Goal: Task Accomplishment & Management: Use online tool/utility

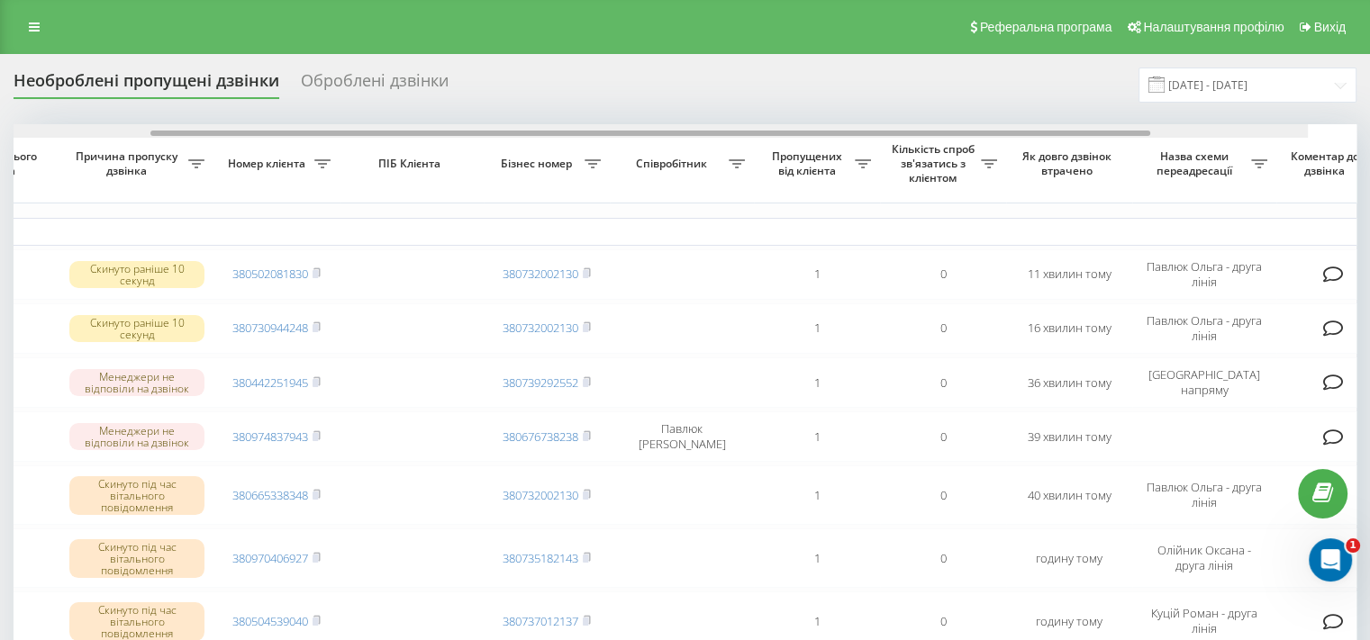
scroll to position [0, 458]
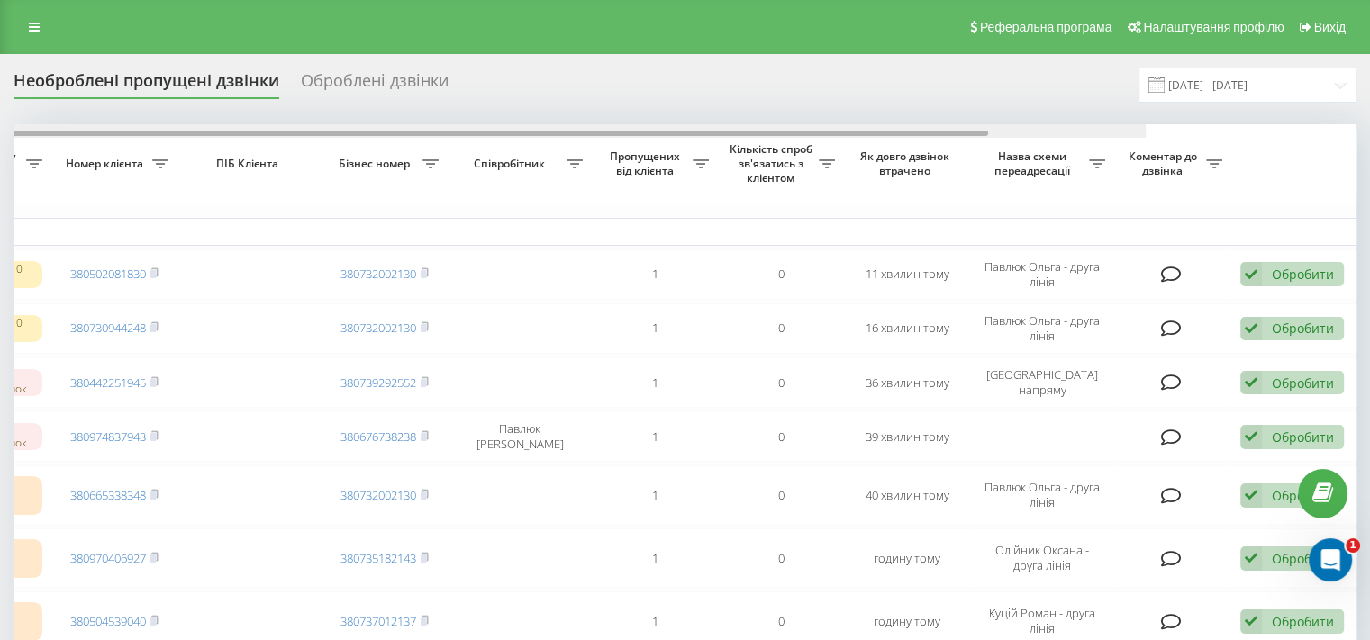
drag, startPoint x: 891, startPoint y: 132, endPoint x: 1283, endPoint y: 132, distance: 391.8
click at [988, 132] on div at bounding box center [488, 133] width 1000 height 5
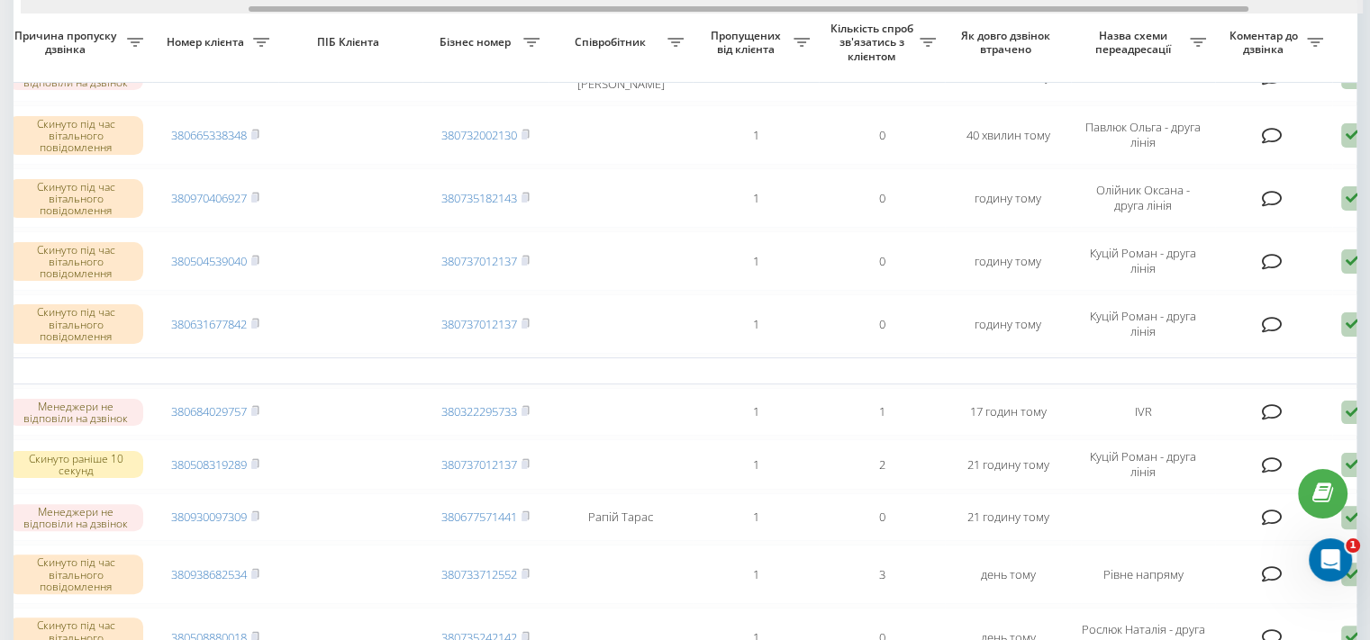
scroll to position [0, 266]
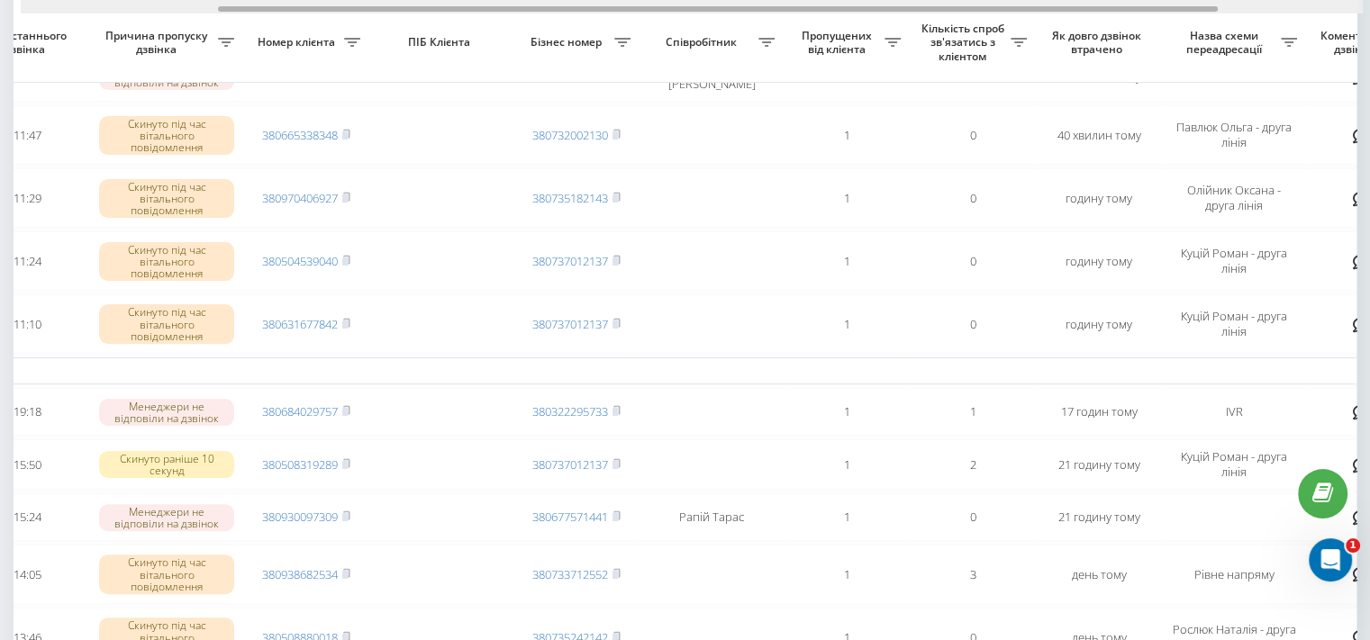
drag, startPoint x: 399, startPoint y: 10, endPoint x: 256, endPoint y: 8, distance: 143.2
click at [256, 8] on div at bounding box center [718, 8] width 1000 height 5
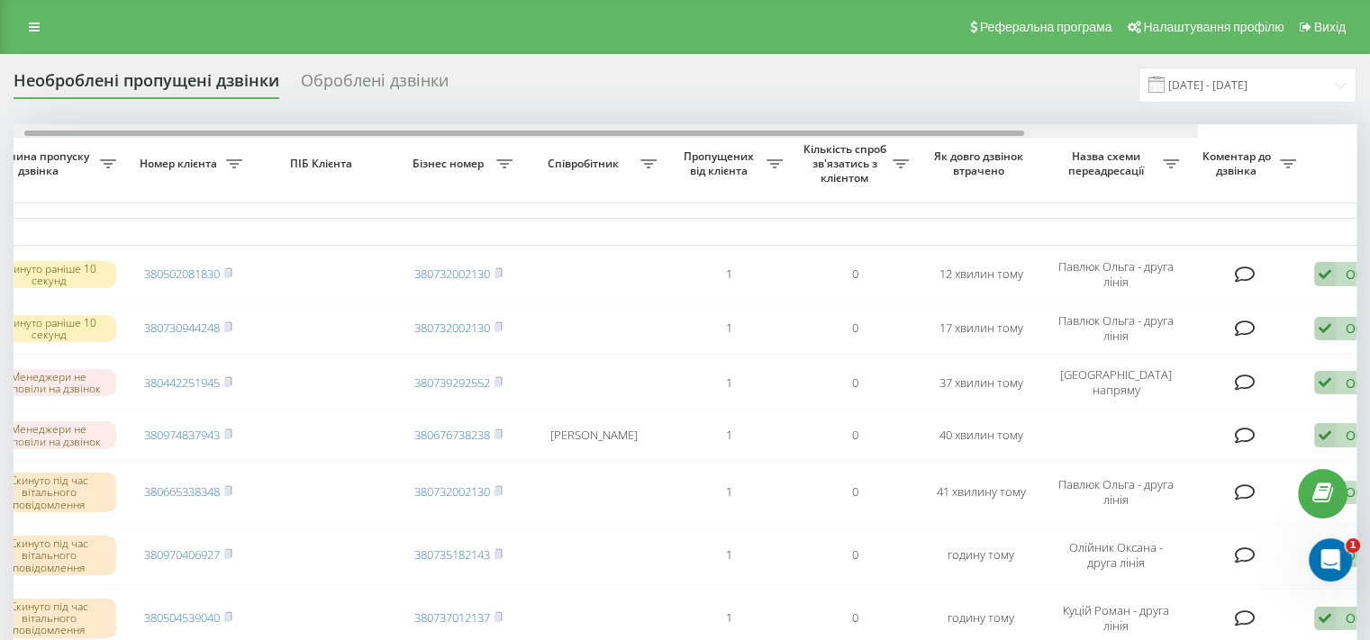
scroll to position [0, 442]
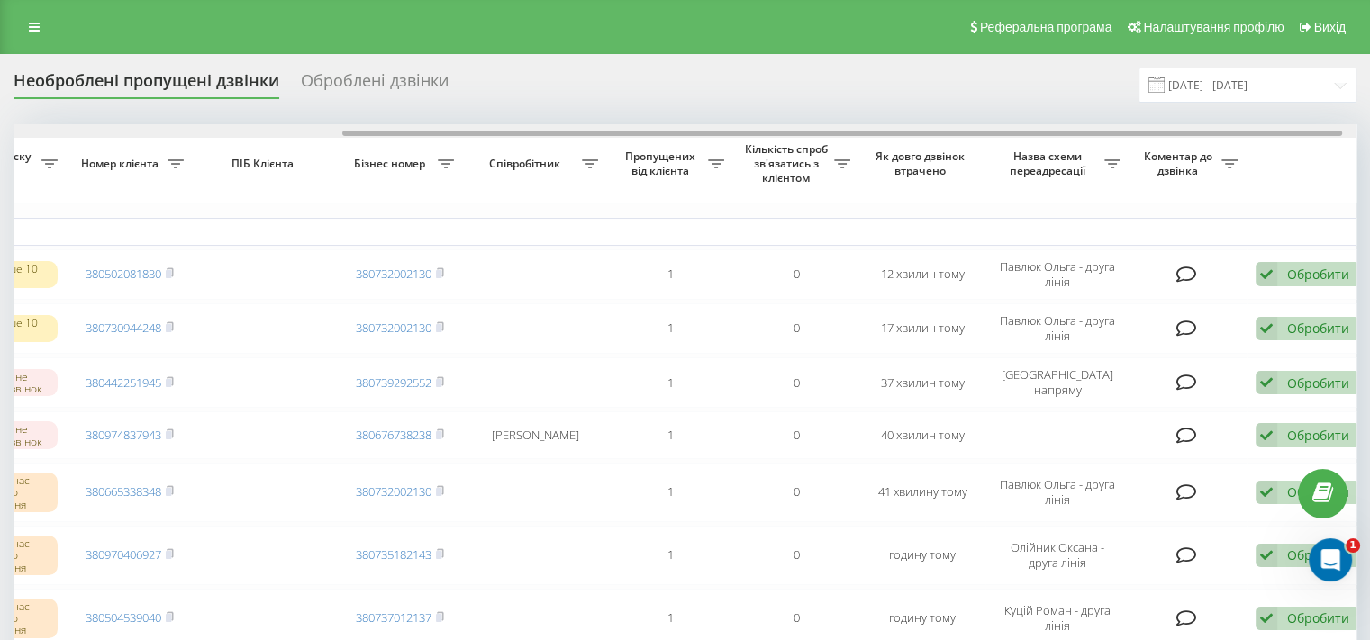
drag, startPoint x: 866, startPoint y: 135, endPoint x: 1195, endPoint y: 116, distance: 330.2
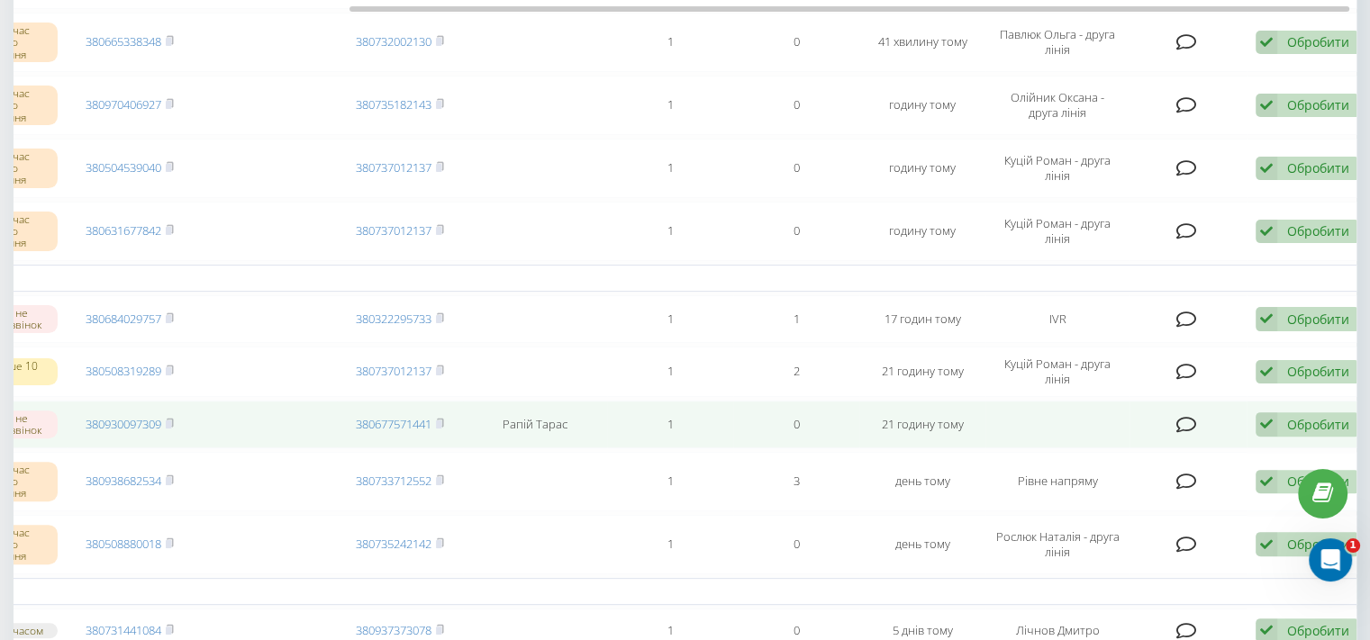
scroll to position [180, 0]
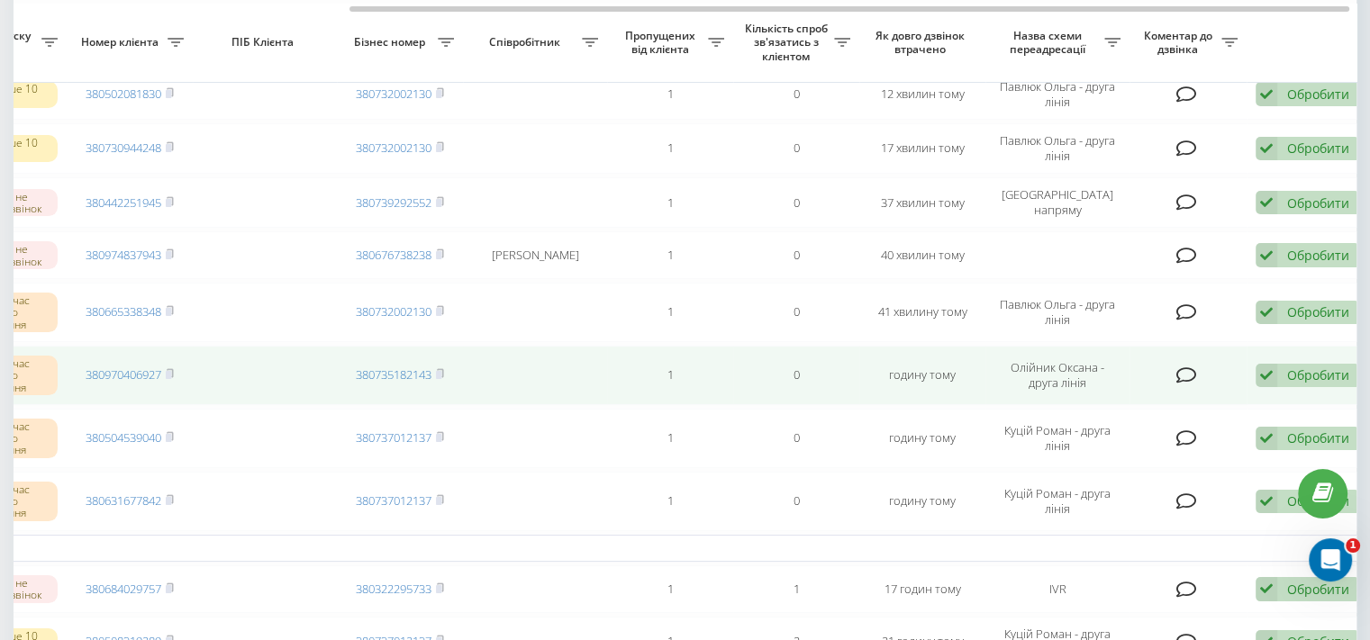
click at [1315, 376] on div "Обробити" at bounding box center [1318, 375] width 62 height 17
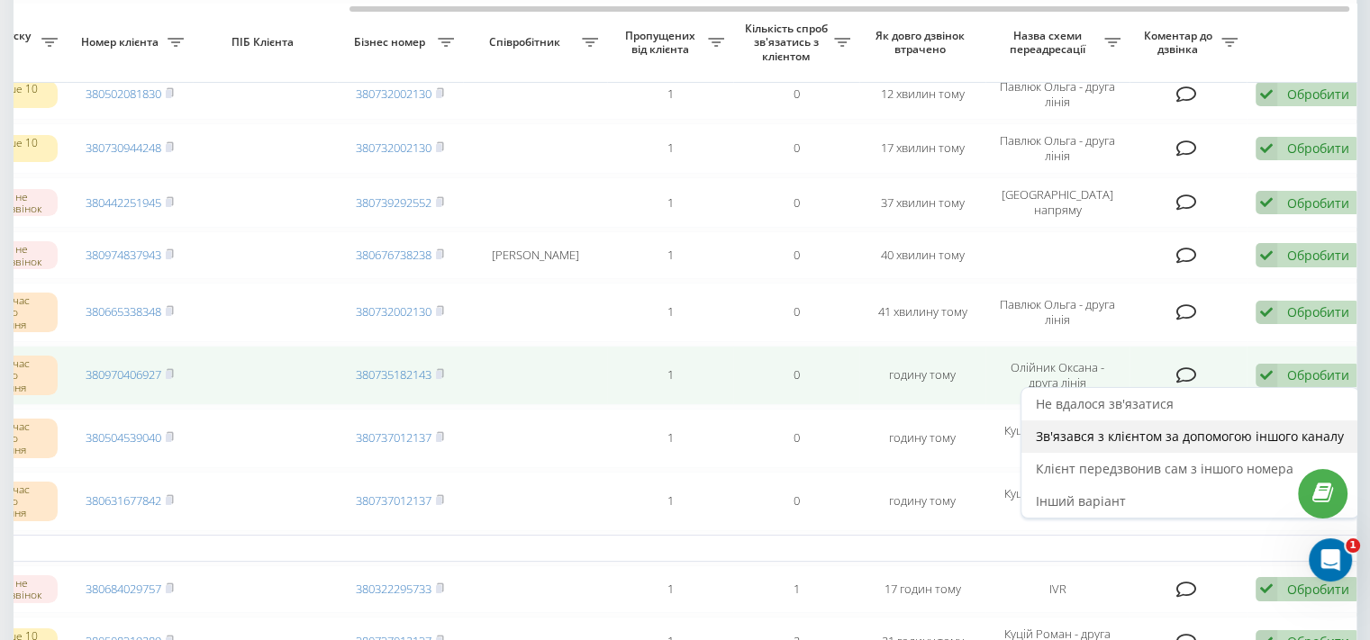
click at [1126, 437] on span "Зв'язався з клієнтом за допомогою іншого каналу" at bounding box center [1190, 436] width 308 height 17
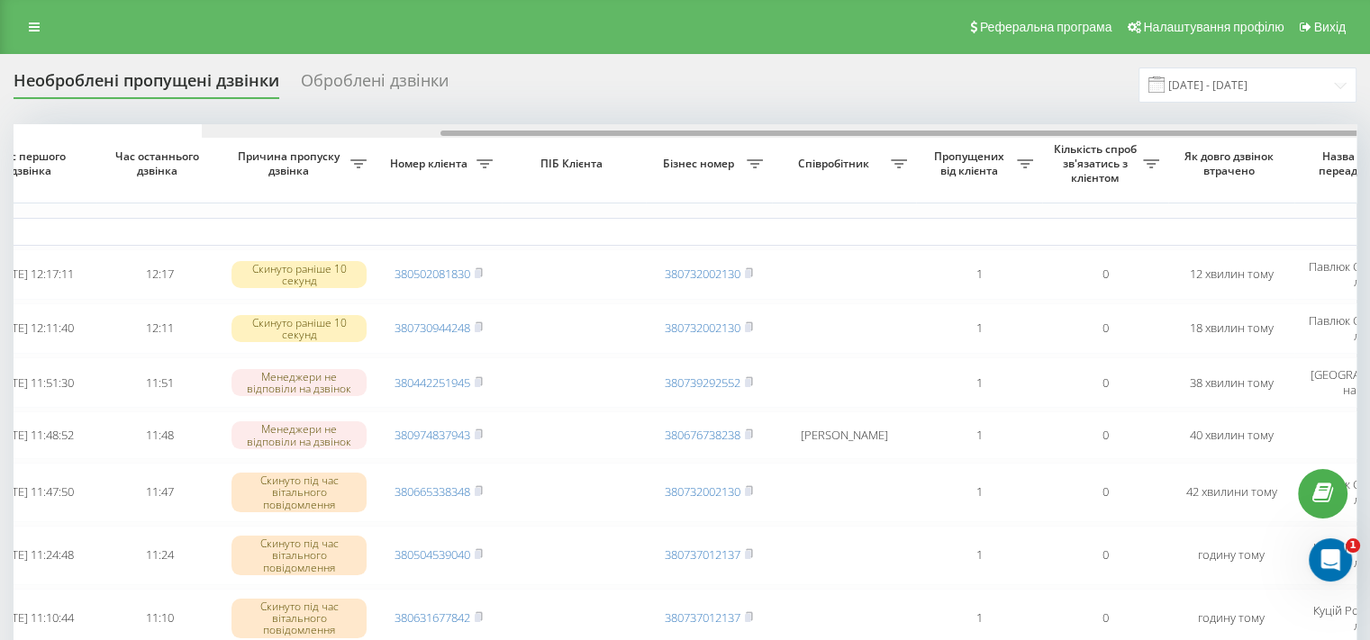
scroll to position [0, 458]
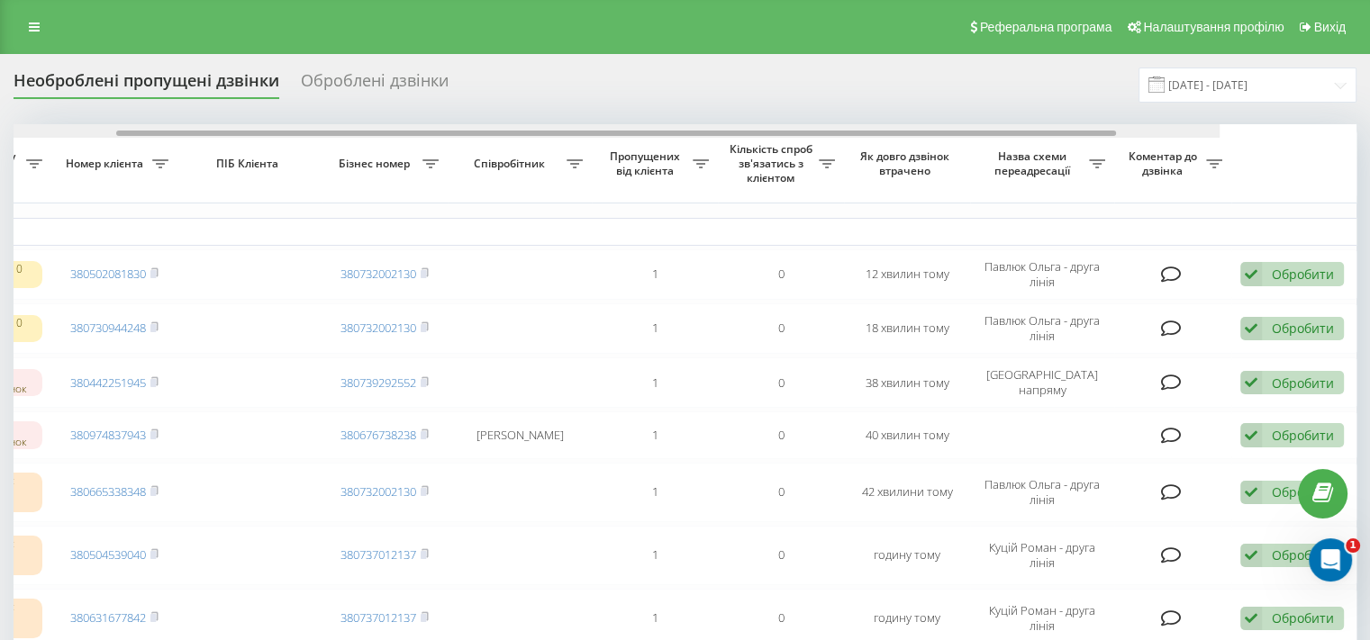
drag, startPoint x: 908, startPoint y: 132, endPoint x: 1271, endPoint y: 98, distance: 364.6
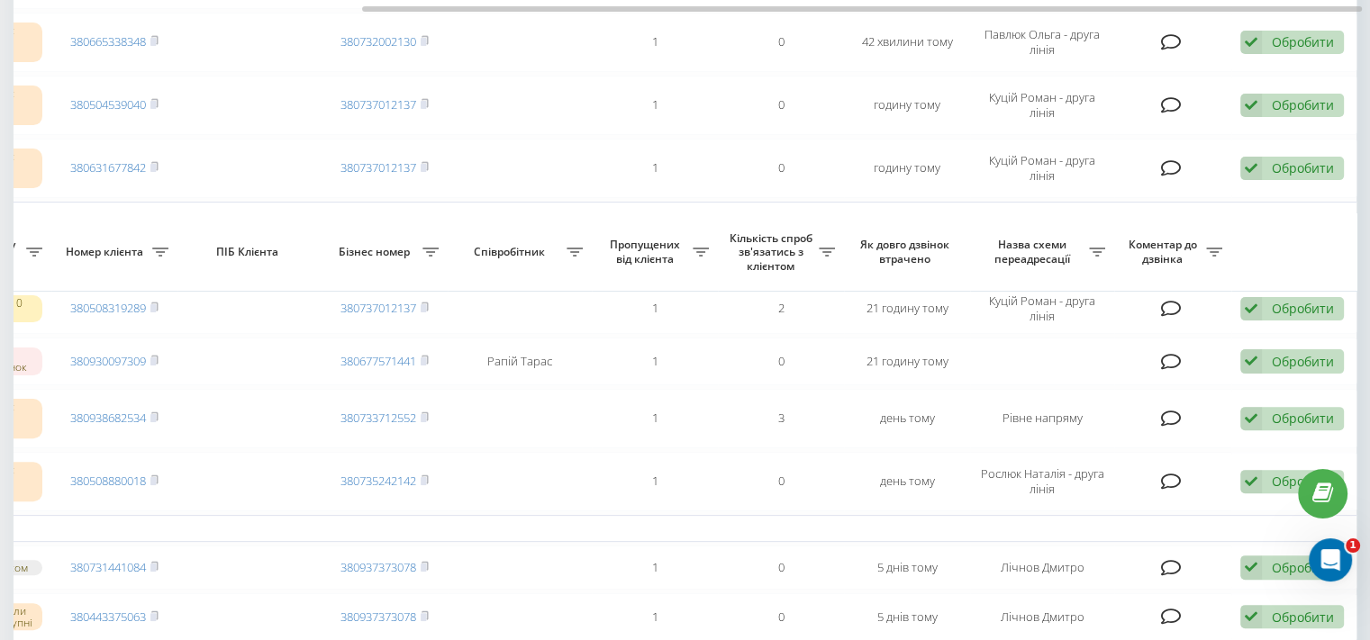
scroll to position [721, 0]
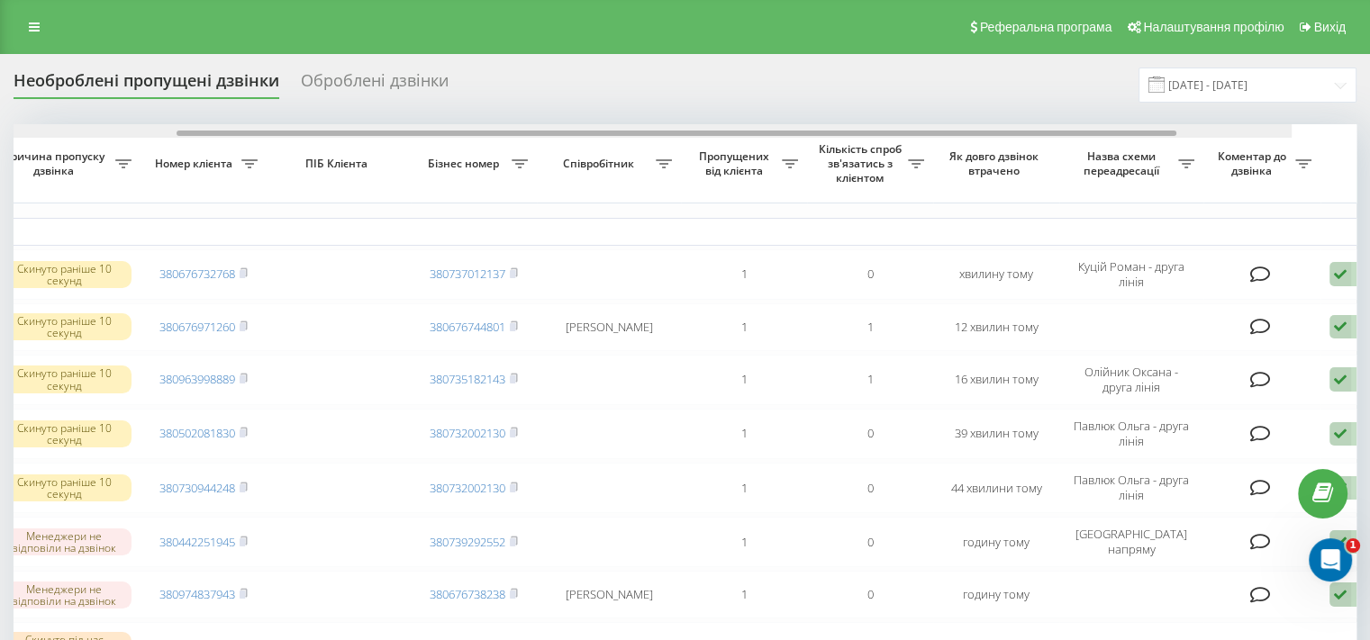
drag, startPoint x: 939, startPoint y: 131, endPoint x: 1218, endPoint y: 113, distance: 278.8
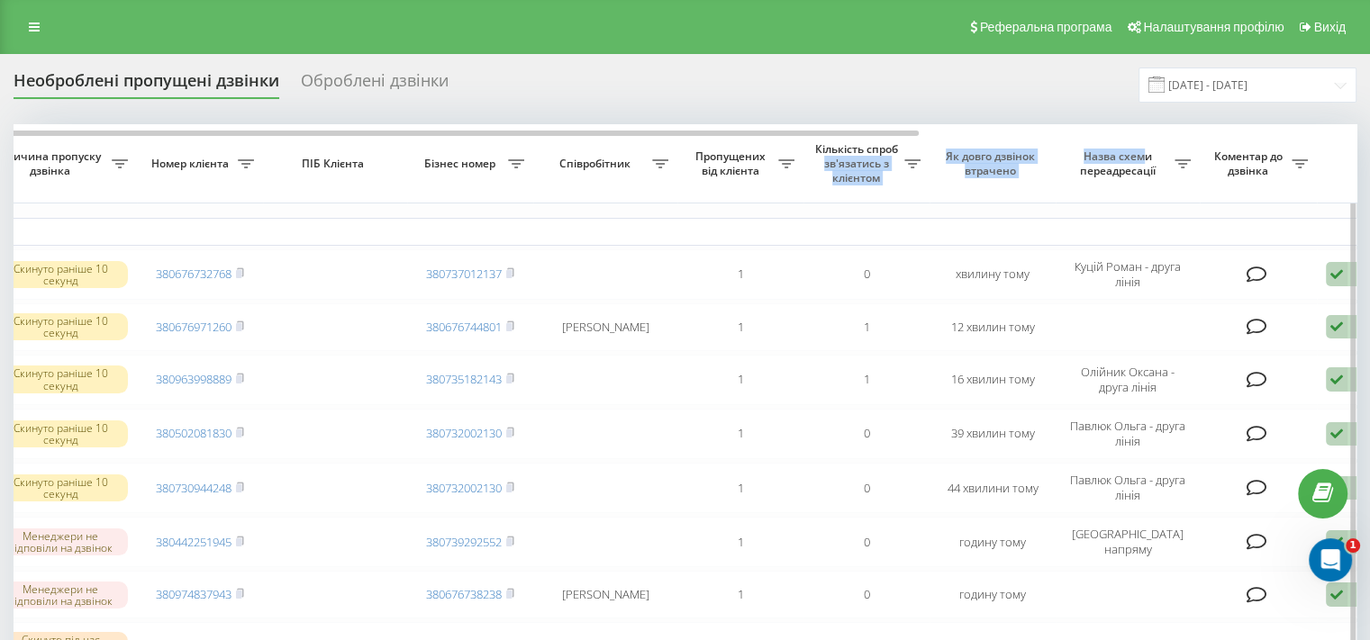
drag, startPoint x: 911, startPoint y: 131, endPoint x: 1099, endPoint y: 131, distance: 187.3
click at [1142, 132] on tr "Обрати всі Час першого дзвінка Час останнього дзвінка Причина пропуску дзвінка …" at bounding box center [542, 163] width 1801 height 79
drag, startPoint x: 867, startPoint y: 129, endPoint x: 1073, endPoint y: 136, distance: 205.5
click at [1073, 136] on tr "Обрати всі Час першого дзвінка Час останнього дзвінка Причина пропуску дзвінка …" at bounding box center [542, 163] width 1801 height 79
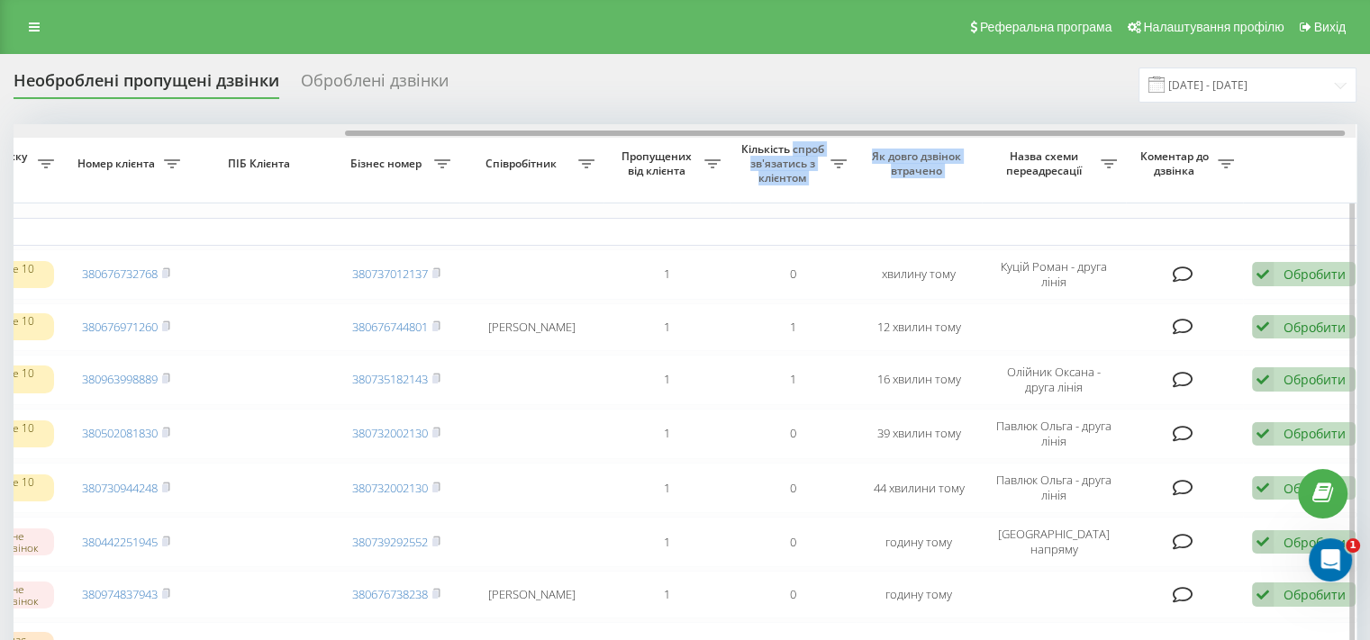
scroll to position [0, 458]
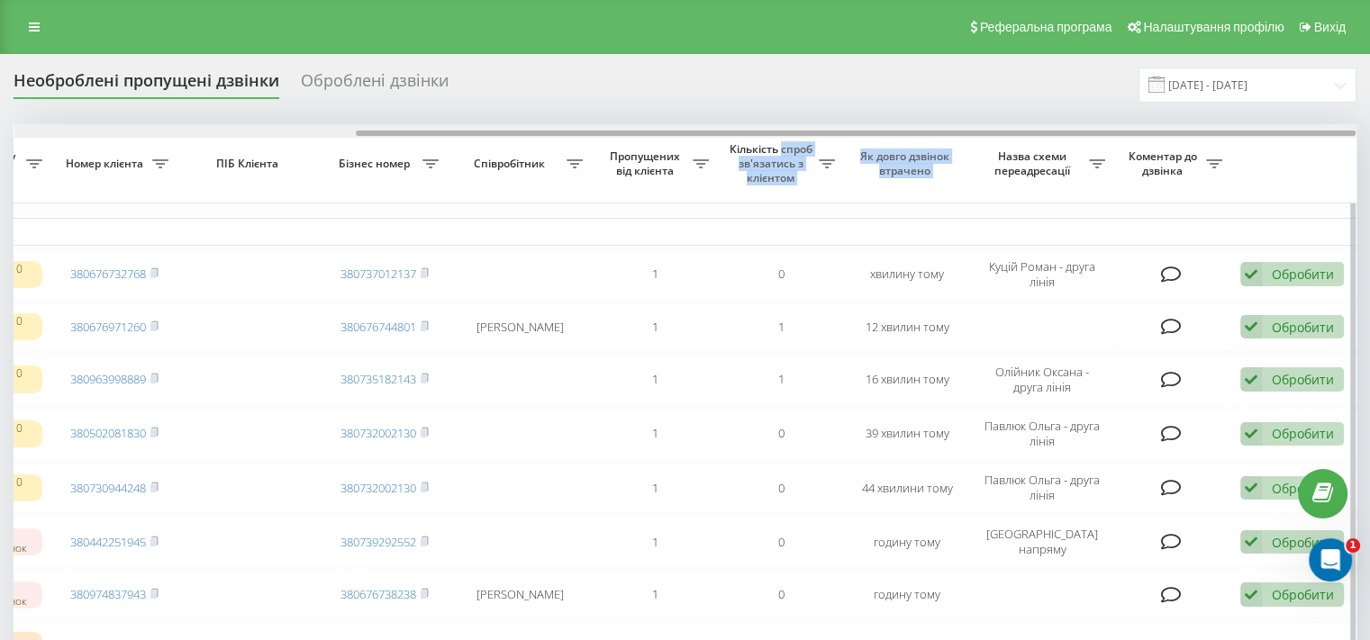
drag, startPoint x: 901, startPoint y: 130, endPoint x: 1165, endPoint y: 128, distance: 263.9
click at [1165, 128] on div at bounding box center [685, 131] width 1342 height 14
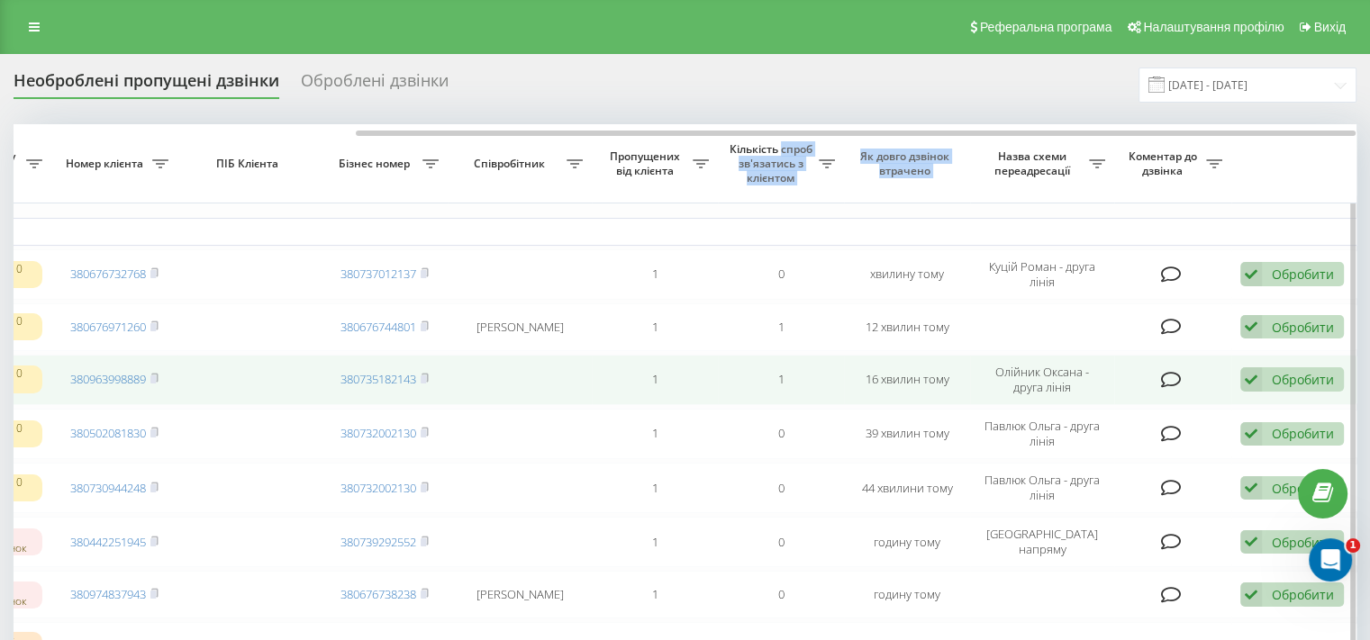
click at [1275, 376] on div "Обробити" at bounding box center [1303, 379] width 62 height 17
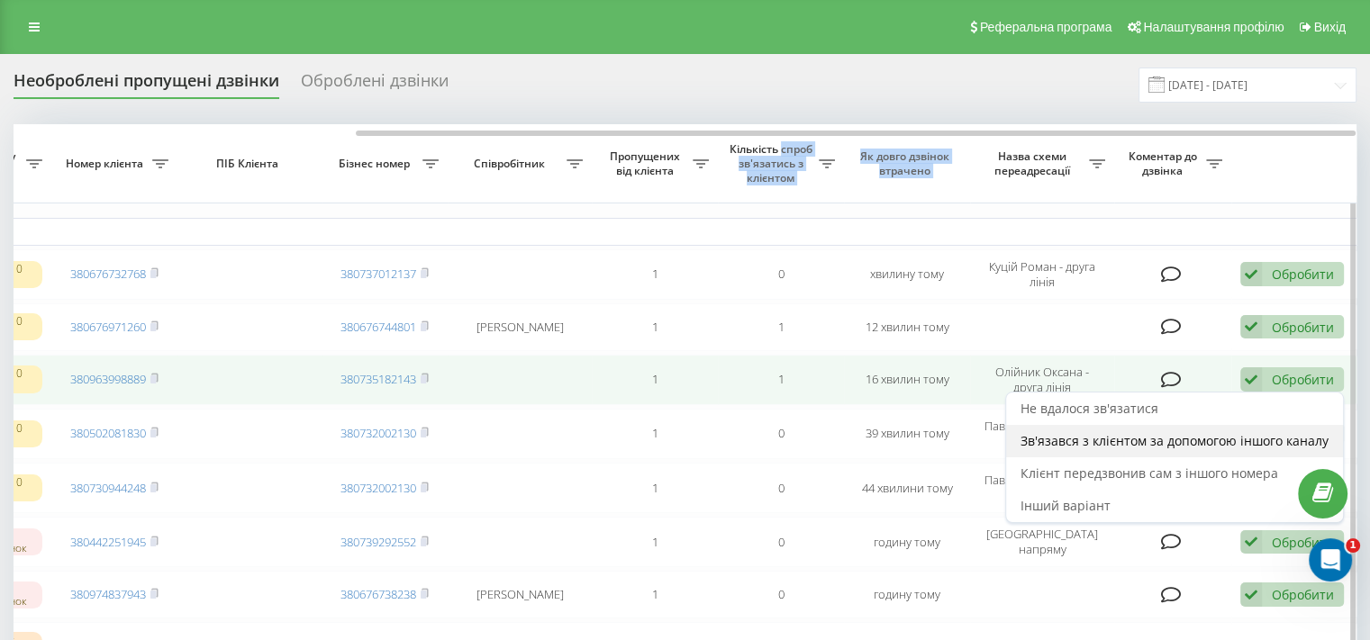
click at [1121, 440] on span "Зв'язався з клієнтом за допомогою іншого каналу" at bounding box center [1174, 440] width 308 height 17
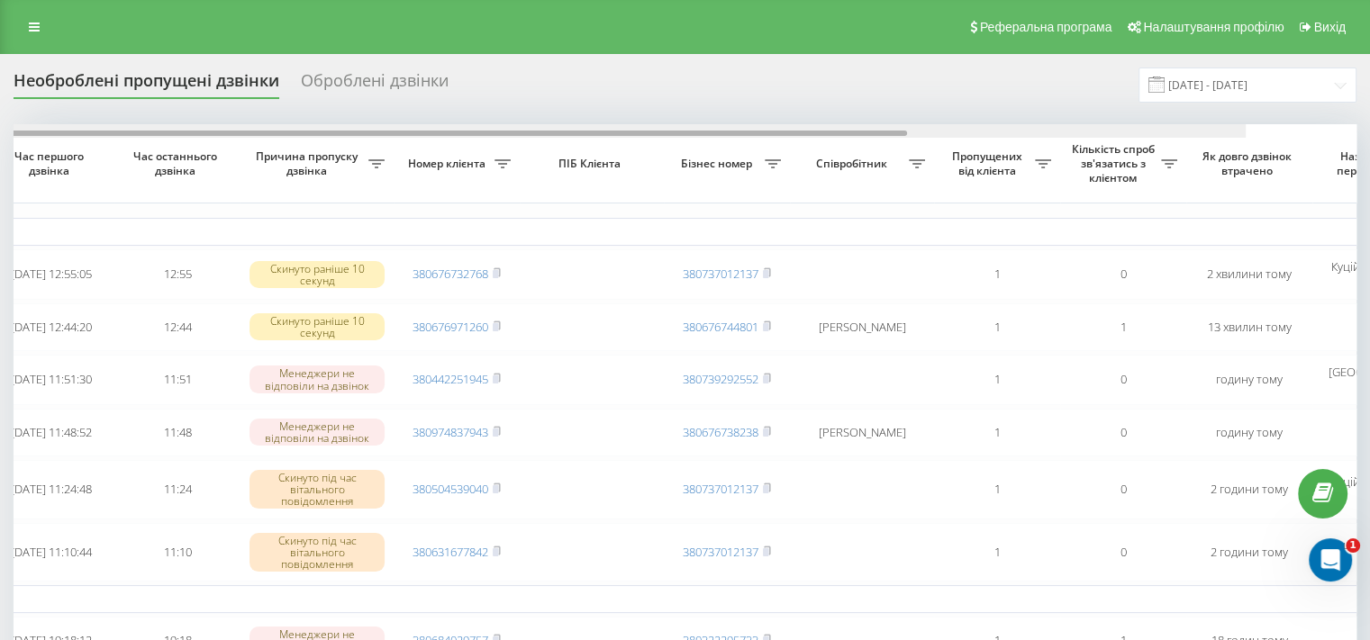
scroll to position [0, 458]
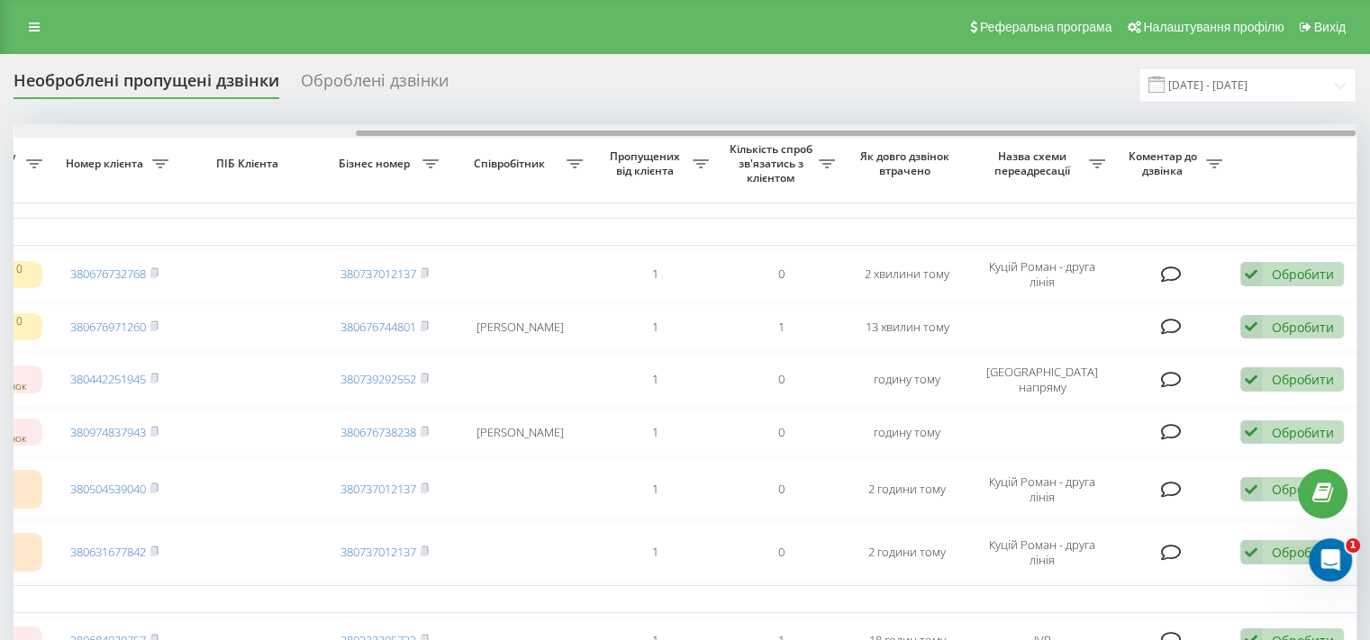
drag, startPoint x: 765, startPoint y: 131, endPoint x: 1244, endPoint y: 100, distance: 480.2
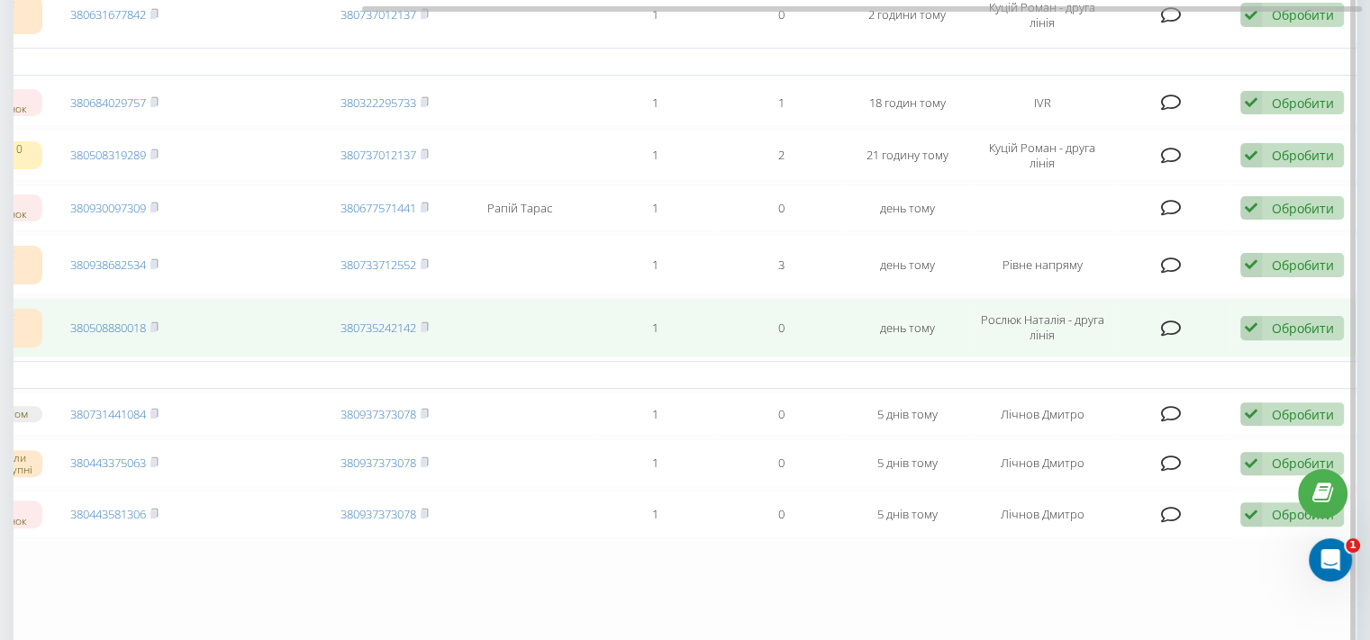
scroll to position [630, 0]
